Goal: Transaction & Acquisition: Obtain resource

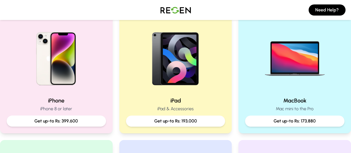
scroll to position [123, 0]
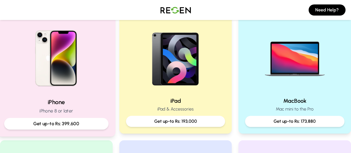
click at [46, 107] on div "iPhone iPhone 8 or later Get up-to Rs: 399,600" at bounding box center [56, 113] width 104 height 31
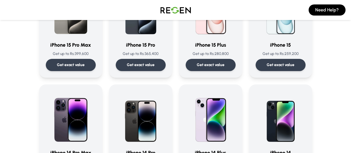
scroll to position [98, 0]
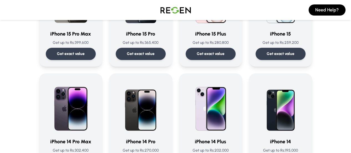
click at [46, 107] on img at bounding box center [71, 106] width 50 height 53
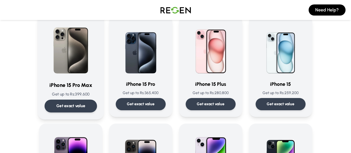
scroll to position [45, 0]
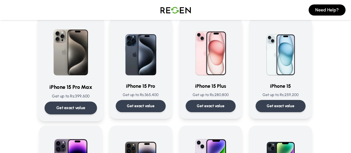
click at [56, 110] on p "Get exact value" at bounding box center [70, 108] width 29 height 6
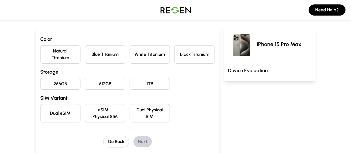
scroll to position [50, 0]
click at [202, 52] on button "Black Titanium" at bounding box center [194, 54] width 40 height 18
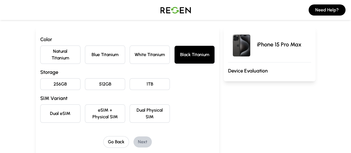
click at [143, 78] on button "1TB" at bounding box center [150, 84] width 40 height 12
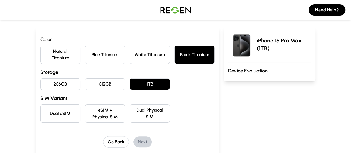
click at [85, 105] on button "eSIM + Physical SIM" at bounding box center [105, 113] width 40 height 18
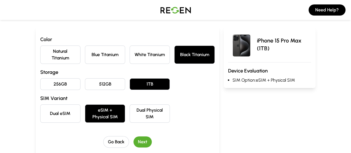
click at [133, 136] on button "Next" at bounding box center [142, 141] width 18 height 11
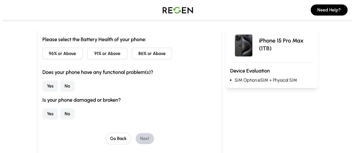
scroll to position [0, 0]
